Goal: Task Accomplishment & Management: Manage account settings

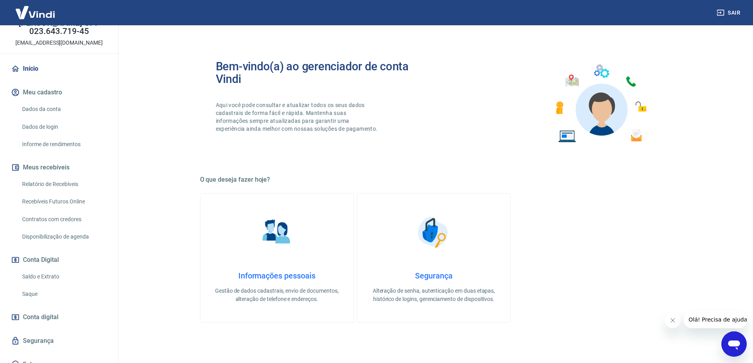
scroll to position [58, 0]
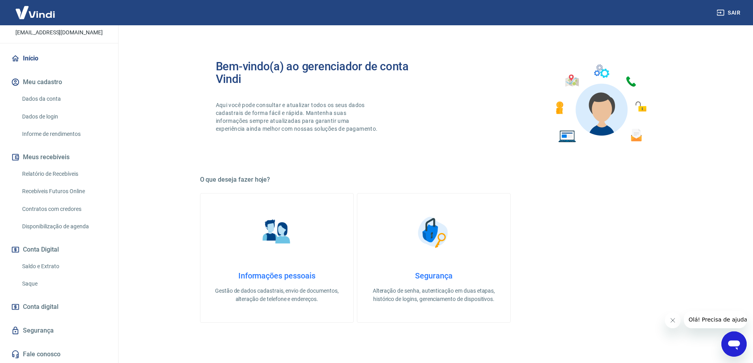
click at [51, 267] on link "Saldo e Extrato" at bounding box center [64, 266] width 90 height 16
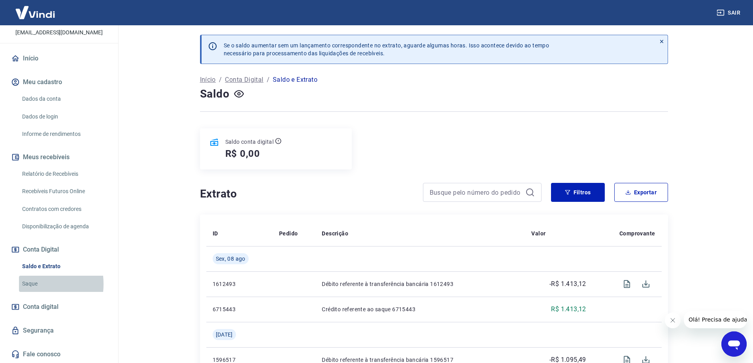
click at [27, 284] on link "Saque" at bounding box center [64, 284] width 90 height 16
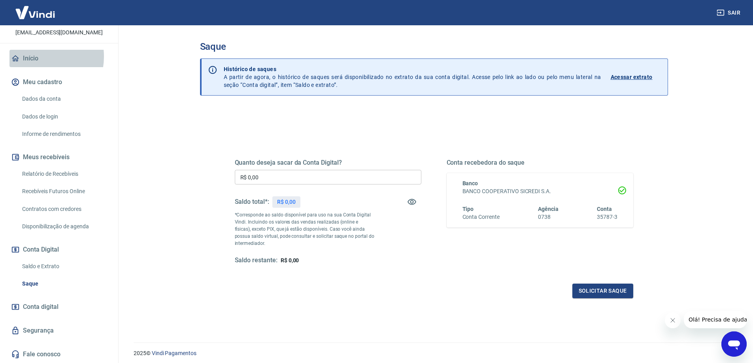
click at [34, 57] on link "Início" at bounding box center [58, 58] width 99 height 17
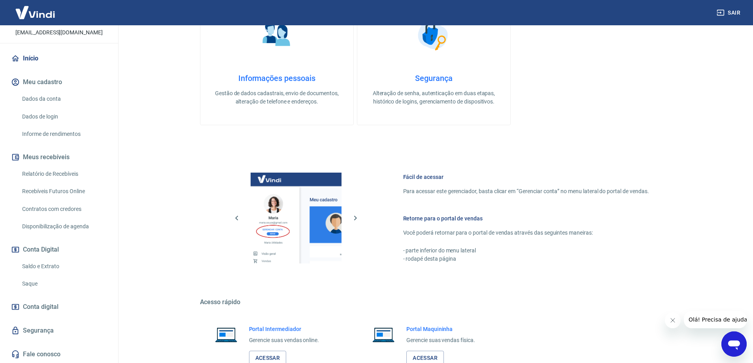
scroll to position [253, 0]
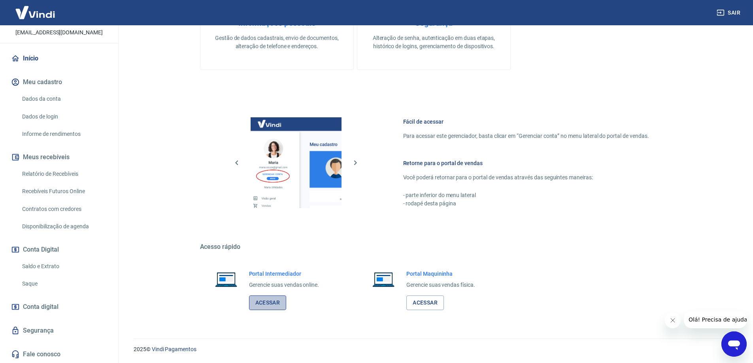
click at [271, 301] on link "Acessar" at bounding box center [268, 303] width 38 height 15
click at [262, 303] on link "Acessar" at bounding box center [268, 303] width 38 height 15
